Goal: Information Seeking & Learning: Learn about a topic

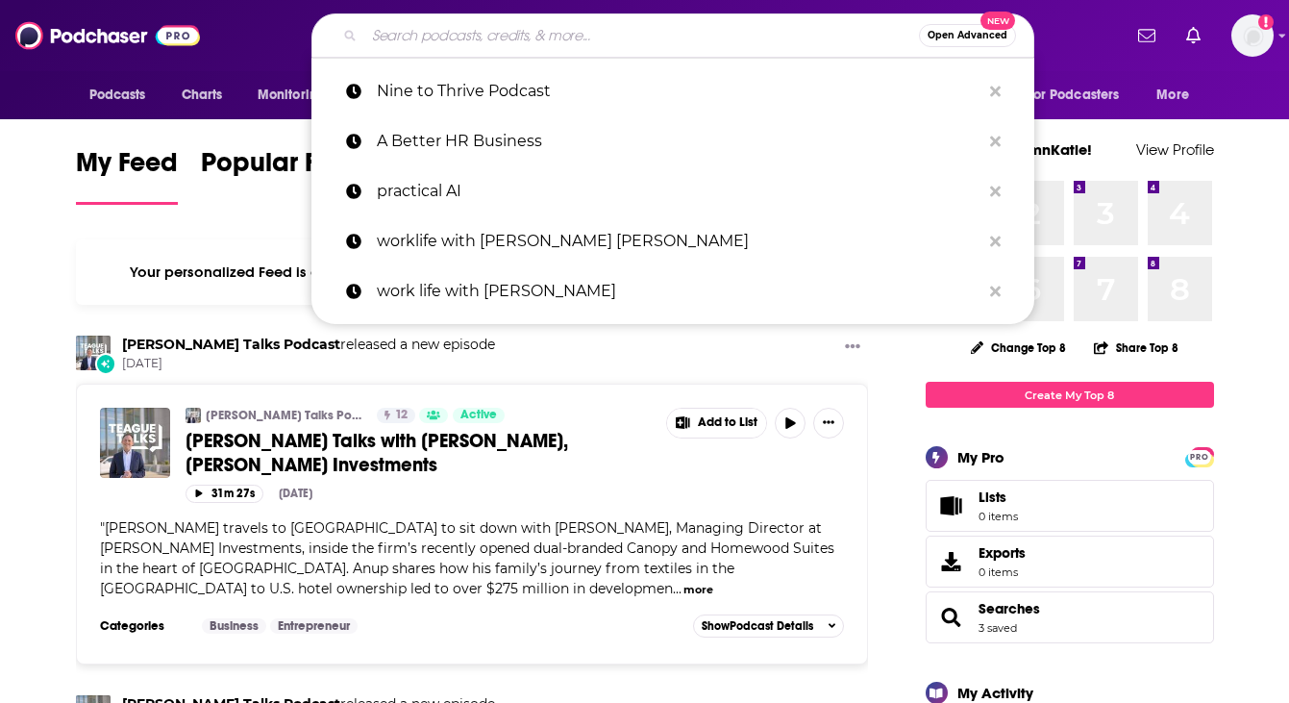
click at [564, 37] on input "Search podcasts, credits, & more..." at bounding box center [641, 35] width 555 height 31
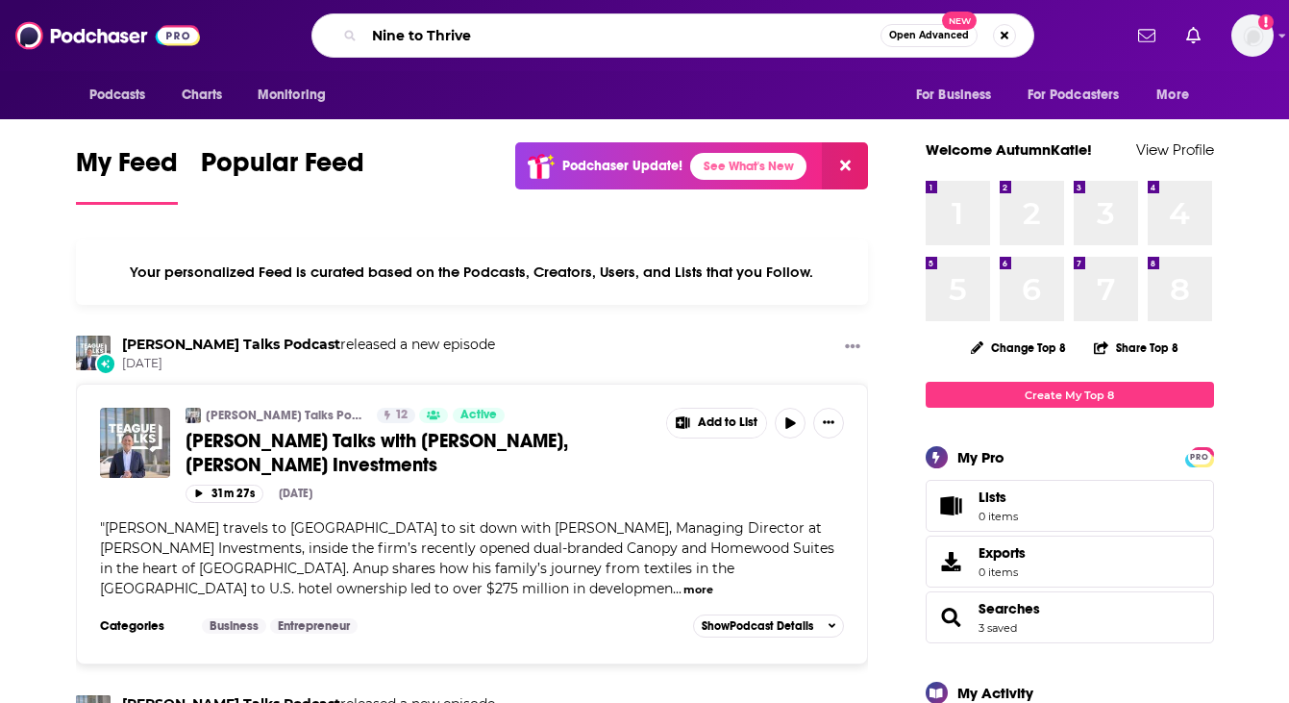
type input "Nine to Thrive"
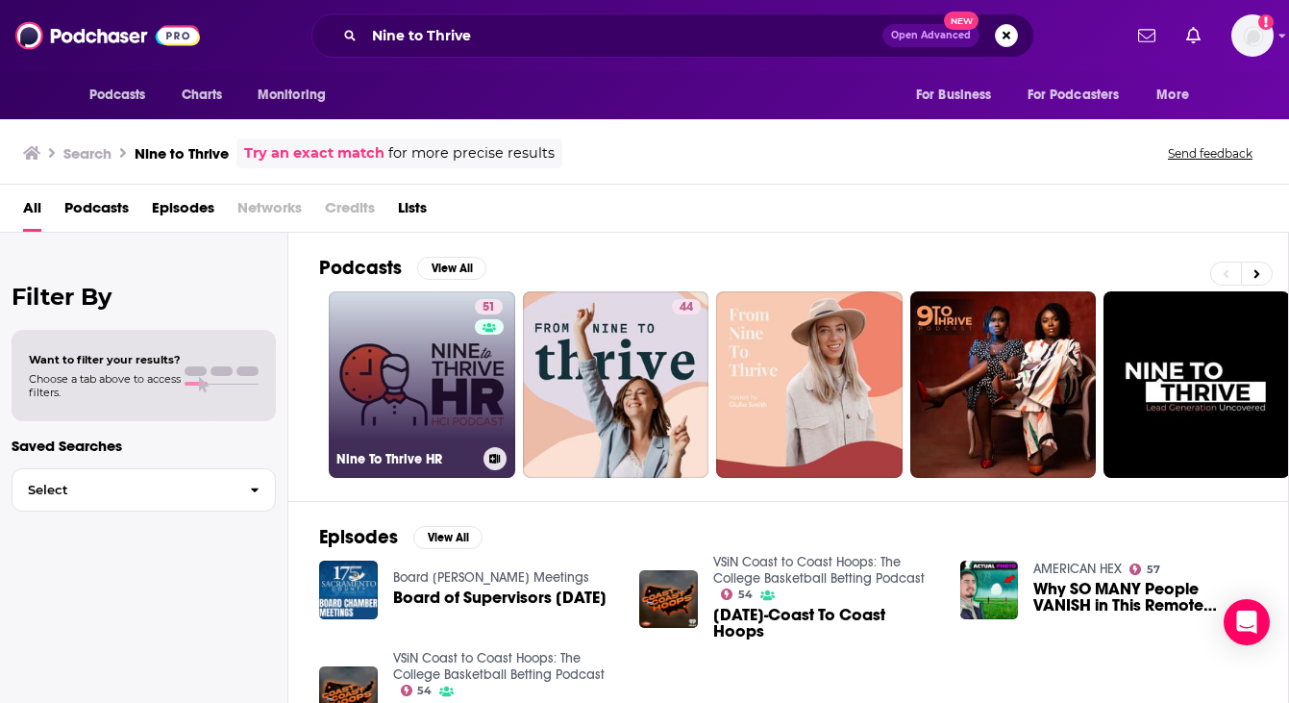
click at [431, 441] on link "51 Nine To Thrive HR" at bounding box center [422, 384] width 186 height 186
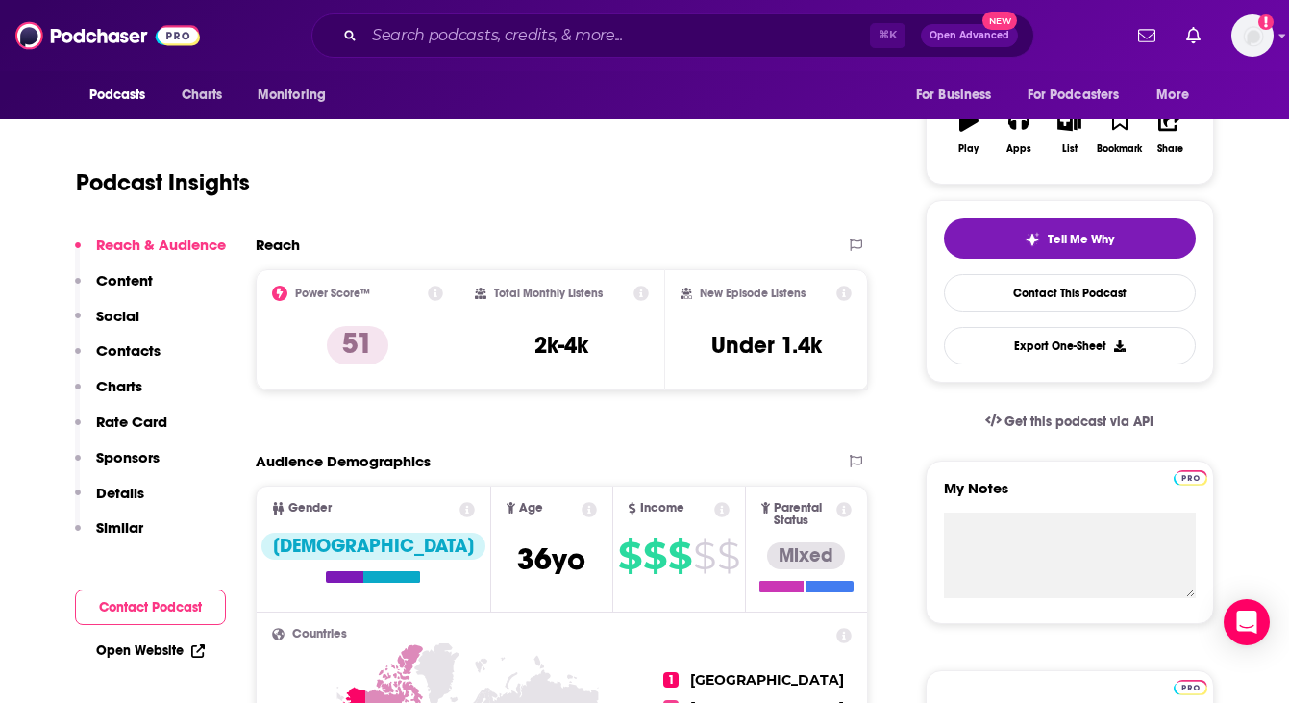
scroll to position [320, 0]
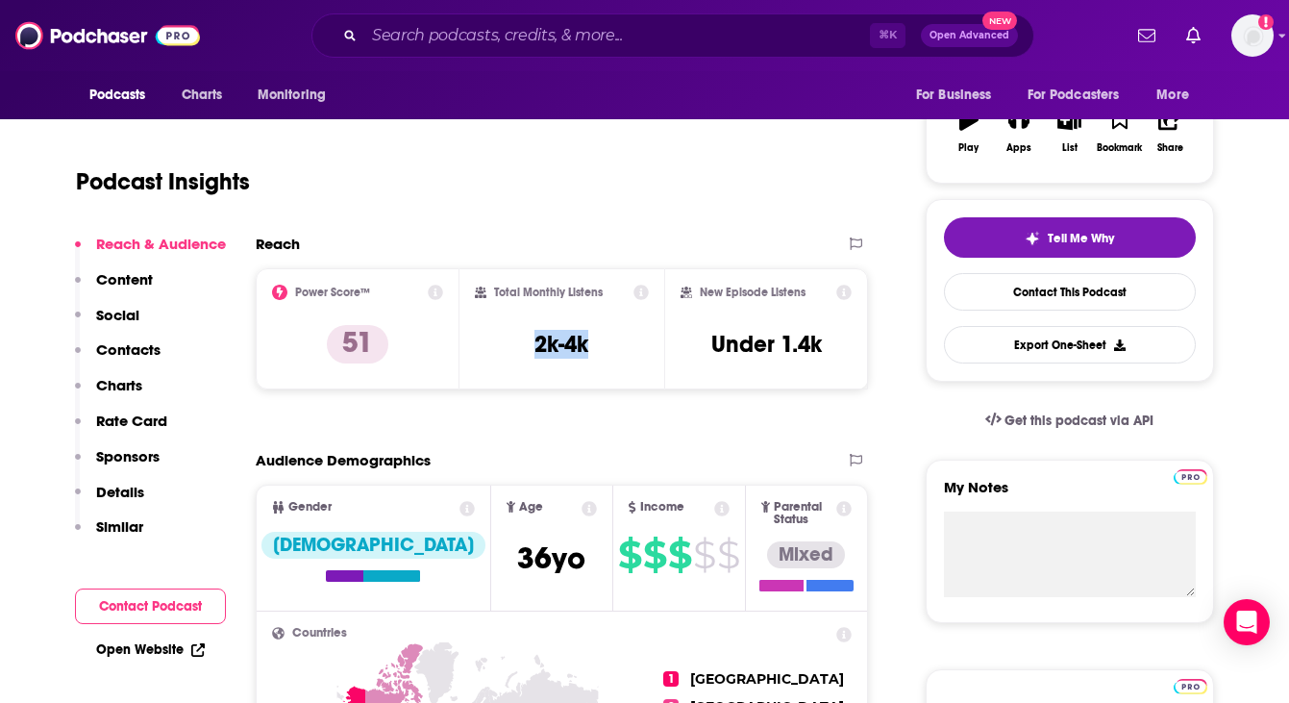
drag, startPoint x: 605, startPoint y: 340, endPoint x: 513, endPoint y: 340, distance: 91.3
click at [513, 340] on div "Total Monthly Listens 2k-4k" at bounding box center [562, 329] width 174 height 88
copy h3 "2k-4k"
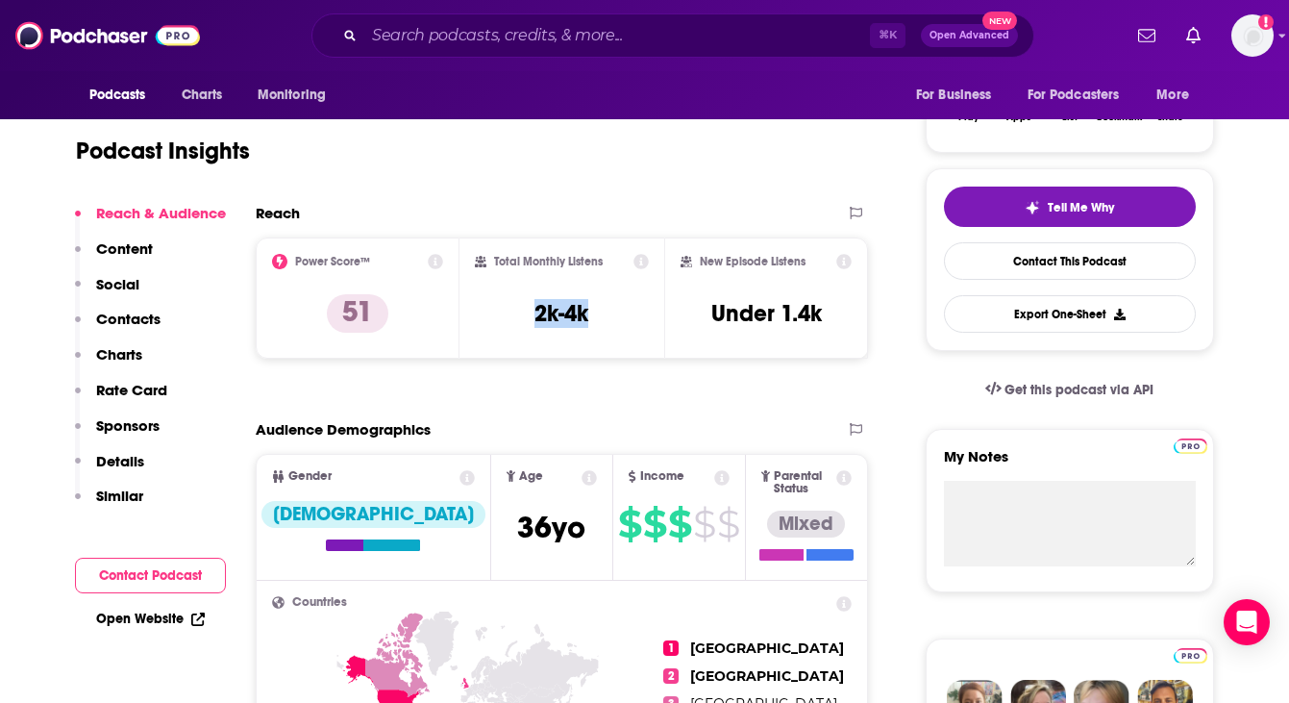
scroll to position [350, 0]
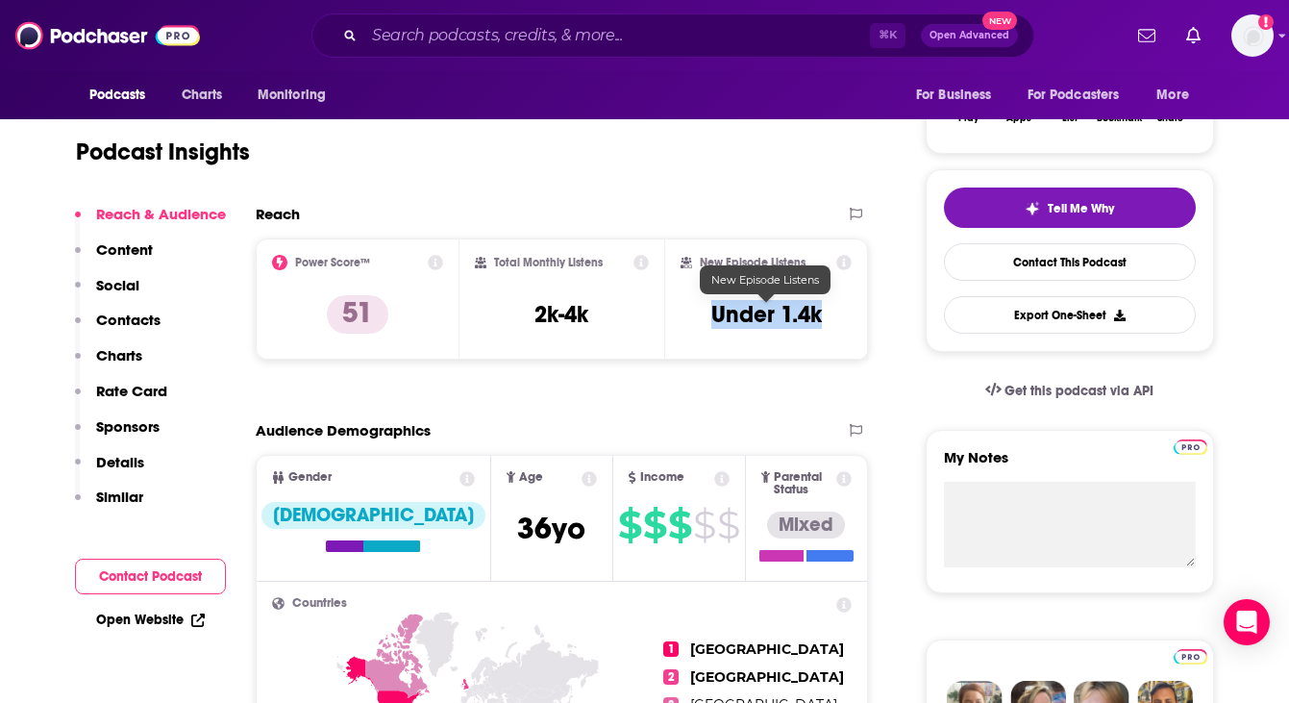
drag, startPoint x: 845, startPoint y: 319, endPoint x: 716, endPoint y: 319, distance: 128.8
click at [716, 319] on div "New Episode Listens Under 1.4k" at bounding box center [767, 299] width 172 height 88
copy h3 "Under 1.4k"
